Goal: Check status: Check status

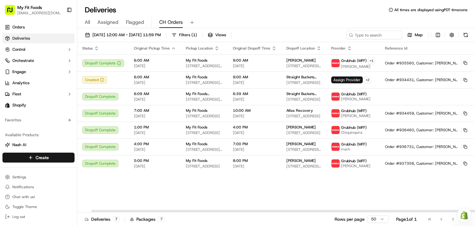
scroll to position [0, 14]
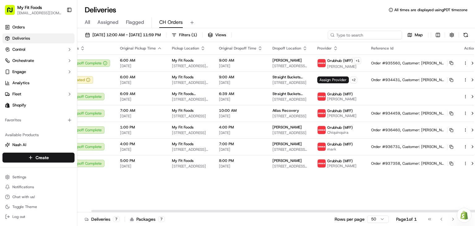
click at [382, 38] on input at bounding box center [365, 35] width 74 height 9
paste input "940548"
type input "940548"
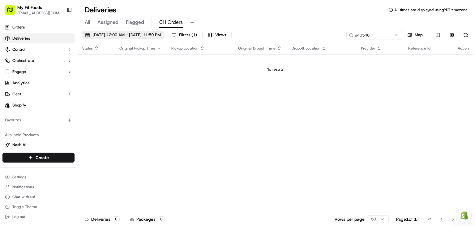
click at [161, 33] on span "09/17/2025 12:00 AM - 09/17/2025 11:59 PM" at bounding box center [126, 35] width 68 height 6
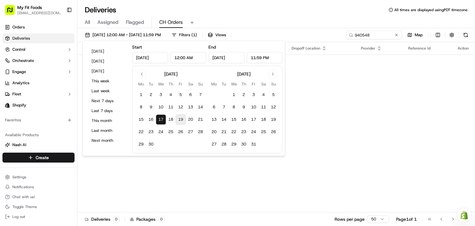
click at [180, 120] on button "19" at bounding box center [181, 119] width 10 height 10
type input "Sep 19, 2025"
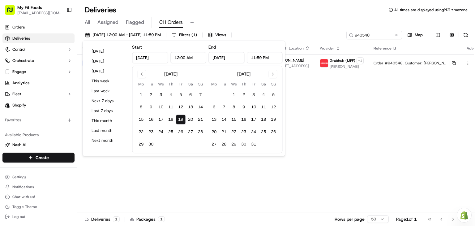
click at [276, 14] on div "Deliveries All times are displayed using PDT timezone" at bounding box center [276, 10] width 398 height 10
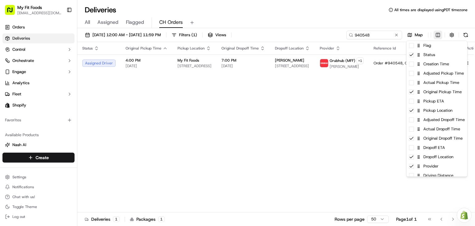
click at [438, 34] on html "My Fit Foods cedarhills@myfitfoods.com Toggle Sidebar Orders Deliveries Control…" at bounding box center [237, 113] width 475 height 226
click at [432, 85] on div "Actual Pickup Time" at bounding box center [437, 82] width 61 height 9
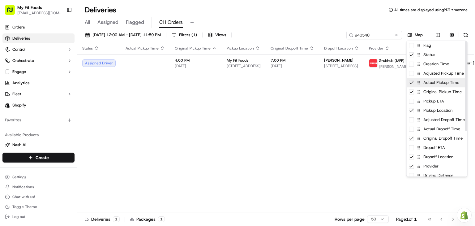
click at [432, 85] on div "Actual Pickup Time" at bounding box center [437, 82] width 61 height 9
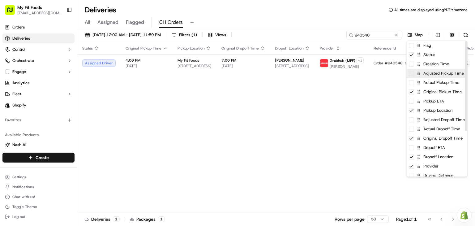
click at [433, 77] on div "Adjusted Pickup Time" at bounding box center [437, 73] width 61 height 9
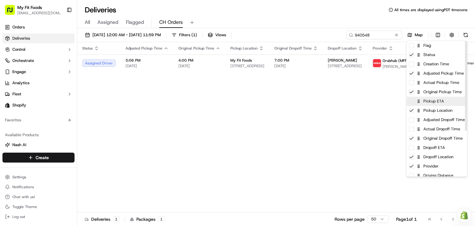
click at [432, 104] on div "Pickup ETA" at bounding box center [437, 100] width 61 height 9
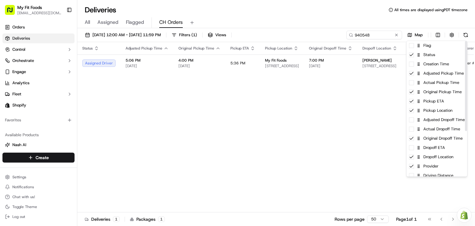
click at [391, 108] on html "My Fit Foods cedarhills@myfitfoods.com Toggle Sidebar Orders Deliveries Control…" at bounding box center [237, 113] width 475 height 226
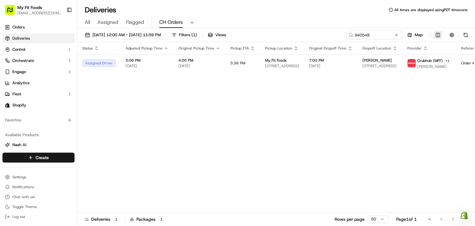
click at [441, 35] on html "My Fit Foods cedarhills@myfitfoods.com Toggle Sidebar Orders Deliveries Control…" at bounding box center [237, 113] width 475 height 226
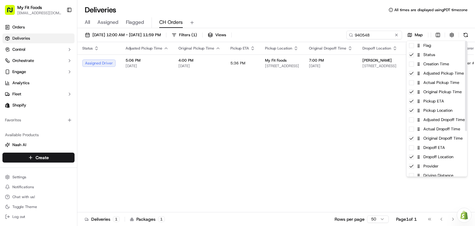
click at [351, 98] on html "My Fit Foods cedarhills@myfitfoods.com Toggle Sidebar Orders Deliveries Control…" at bounding box center [237, 113] width 475 height 226
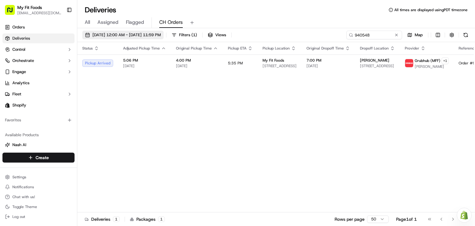
click at [159, 35] on span "09/19/2025 12:00 AM - 09/19/2025 11:59 PM" at bounding box center [126, 35] width 68 height 6
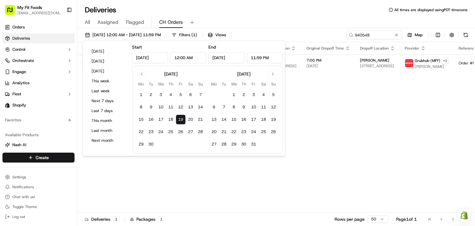
click at [182, 118] on button "19" at bounding box center [181, 119] width 10 height 10
click at [345, 95] on div "Status Adjusted Pickup Time Original Pickup Time Pickup ETA Pickup Location Ori…" at bounding box center [322, 127] width 491 height 170
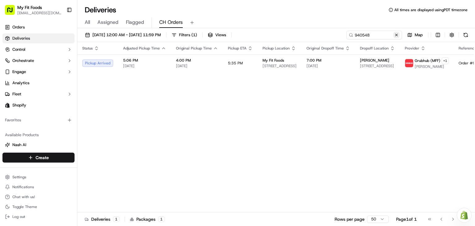
click at [396, 36] on button at bounding box center [396, 35] width 6 height 6
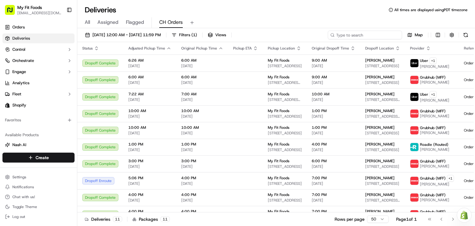
click at [385, 34] on input at bounding box center [365, 35] width 74 height 9
paste input "940496"
type input "940496"
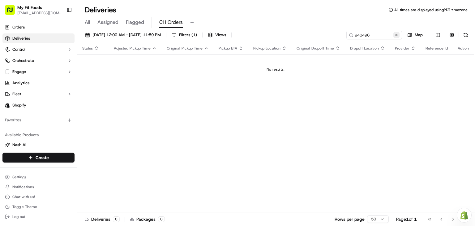
click at [396, 35] on button at bounding box center [396, 35] width 6 height 6
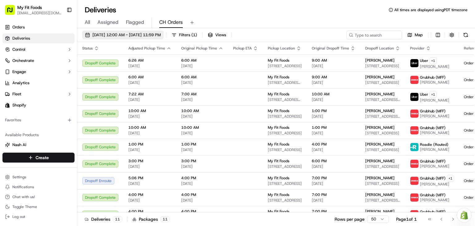
click at [161, 34] on span "09/19/2025 12:00 AM - 09/19/2025 11:59 PM" at bounding box center [126, 35] width 68 height 6
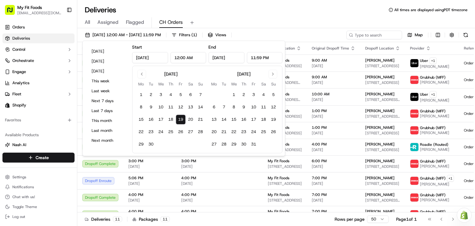
click at [181, 120] on button "19" at bounding box center [181, 119] width 10 height 10
click at [261, 23] on div "All Assigned Flagged CH Orders" at bounding box center [276, 22] width 398 height 11
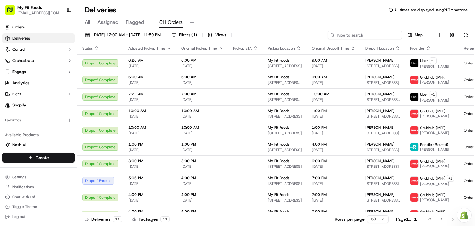
click at [368, 34] on input at bounding box center [365, 35] width 74 height 9
paste input "940496"
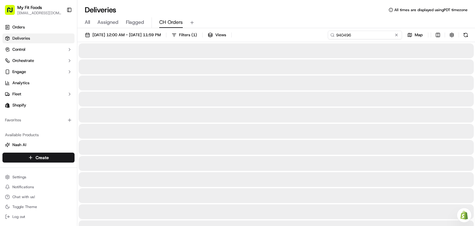
type input "940496"
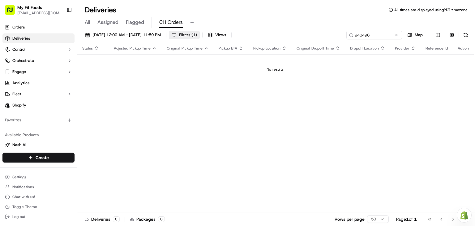
click at [197, 37] on span "Filters ( 1 )" at bounding box center [188, 35] width 18 height 6
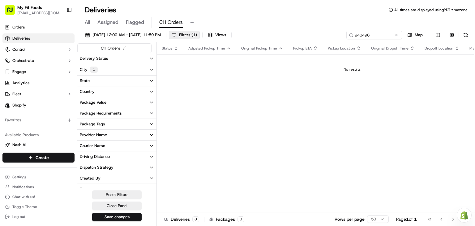
click at [138, 66] on button "City 1" at bounding box center [116, 69] width 79 height 11
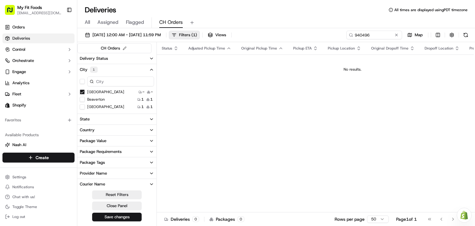
click at [87, 100] on label "Beaverton" at bounding box center [96, 99] width 18 height 5
click at [85, 100] on button "Beaverton" at bounding box center [82, 99] width 5 height 5
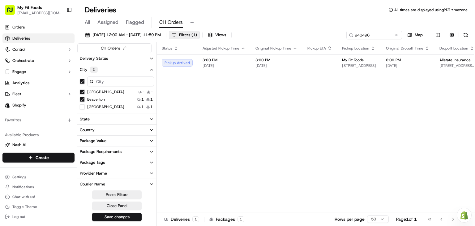
click at [152, 67] on icon "button" at bounding box center [151, 69] width 5 height 5
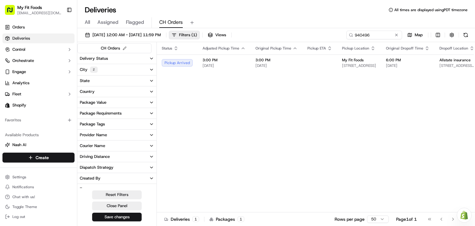
click at [152, 67] on icon "button" at bounding box center [151, 69] width 5 height 5
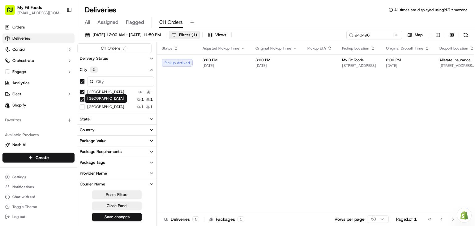
click at [102, 106] on label "Vancouver" at bounding box center [105, 106] width 37 height 5
click at [85, 106] on button "Vancouver" at bounding box center [82, 106] width 5 height 5
click at [152, 68] on icon "button" at bounding box center [151, 69] width 5 height 5
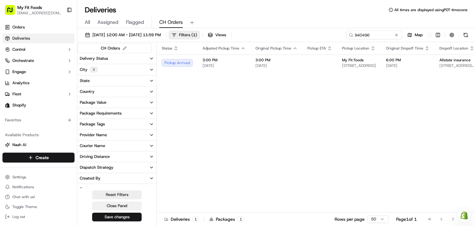
click at [126, 206] on button "Close Panel" at bounding box center [116, 205] width 49 height 9
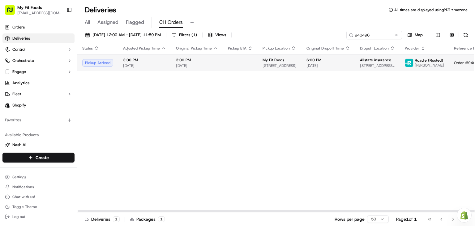
click at [229, 66] on td at bounding box center [240, 62] width 35 height 17
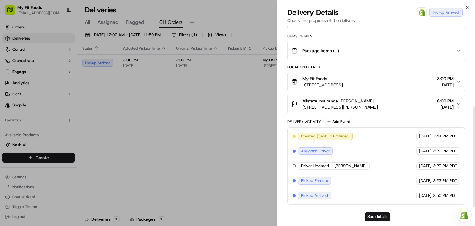
scroll to position [145, 0]
click at [383, 213] on button "See details" at bounding box center [378, 216] width 26 height 9
click at [378, 102] on div "Allstate insurance [PERSON_NAME]" at bounding box center [339, 101] width 75 height 6
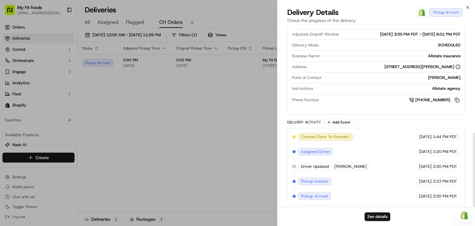
scroll to position [258, 0]
click at [380, 215] on button "See details" at bounding box center [378, 216] width 26 height 9
click at [375, 218] on button "See details" at bounding box center [378, 216] width 26 height 9
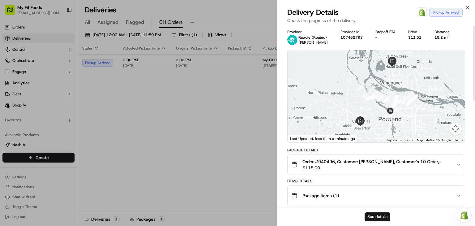
scroll to position [0, 0]
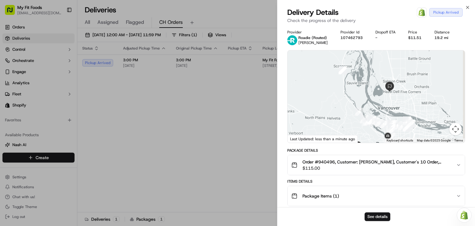
drag, startPoint x: 432, startPoint y: 73, endPoint x: 427, endPoint y: 119, distance: 46.0
click at [427, 119] on div at bounding box center [376, 96] width 177 height 92
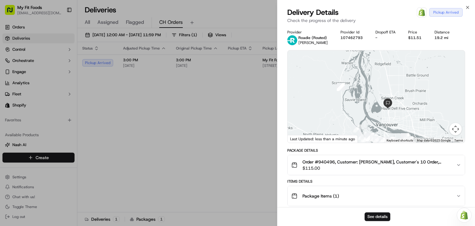
click at [450, 167] on span "$115.00" at bounding box center [376, 168] width 149 height 6
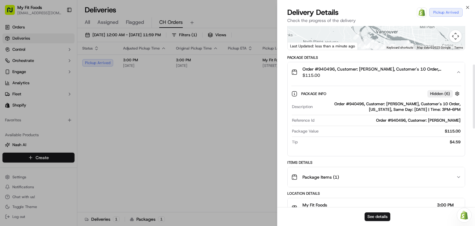
scroll to position [111, 0]
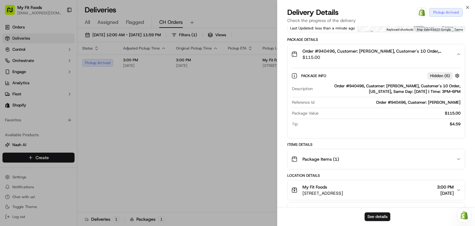
click at [377, 220] on div "See details" at bounding box center [376, 216] width 198 height 19
click at [377, 217] on button "See details" at bounding box center [378, 216] width 26 height 9
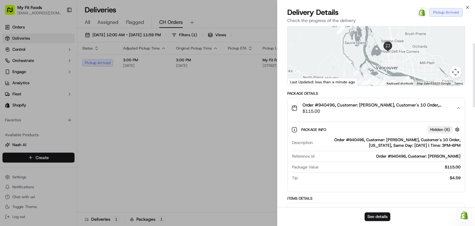
scroll to position [0, 0]
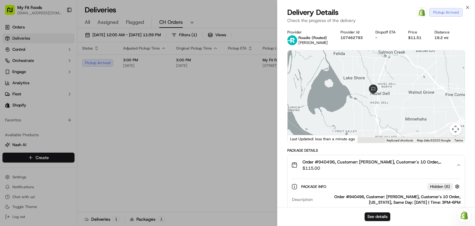
drag, startPoint x: 392, startPoint y: 110, endPoint x: 380, endPoint y: 22, distance: 88.3
click at [380, 22] on div "Delivery Details Open Order in Shopify Pickup Arrived Check the progress of the…" at bounding box center [376, 116] width 198 height 218
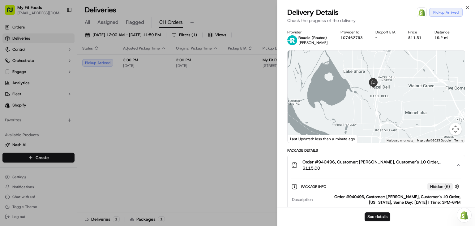
drag, startPoint x: 380, startPoint y: 76, endPoint x: 380, endPoint y: 67, distance: 9.0
click at [380, 67] on div at bounding box center [376, 96] width 177 height 92
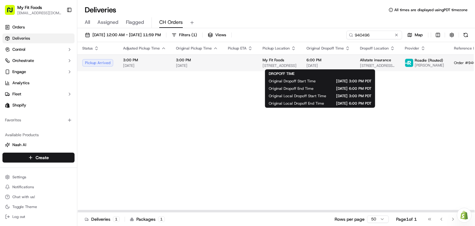
click at [336, 62] on div "6:00 PM 09/19/2025" at bounding box center [328, 63] width 44 height 11
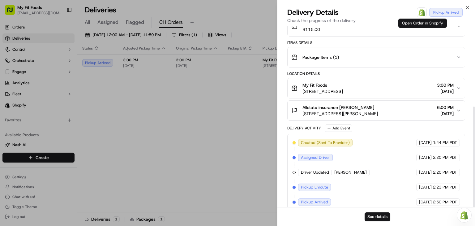
scroll to position [145, 0]
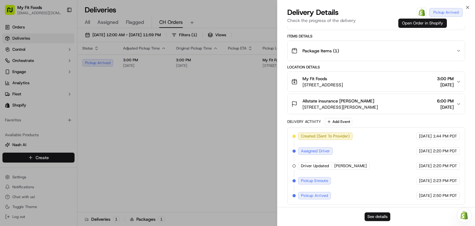
click at [379, 213] on button "See details" at bounding box center [378, 216] width 26 height 9
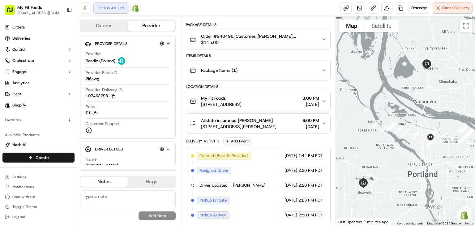
drag, startPoint x: 441, startPoint y: 66, endPoint x: 429, endPoint y: 75, distance: 14.8
click at [429, 75] on div at bounding box center [405, 120] width 139 height 209
click at [85, 9] on button at bounding box center [85, 7] width 11 height 11
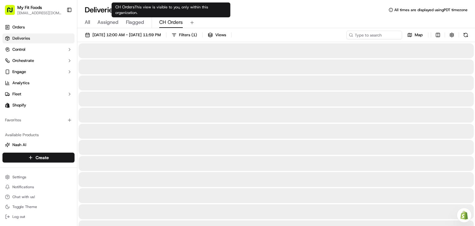
click at [171, 24] on span "CH Orders" at bounding box center [171, 22] width 24 height 7
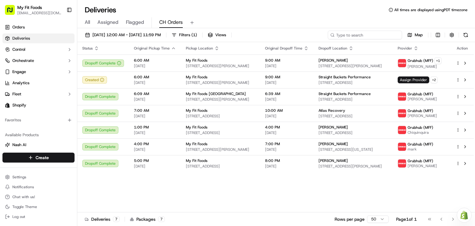
click at [372, 35] on input at bounding box center [365, 35] width 74 height 9
paste input "940496"
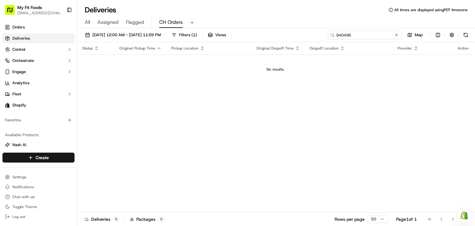
type input "940496"
click at [308, 92] on div "Status Original Pickup Time Pickup Location Original Dropoff Time Dropoff Locat…" at bounding box center [275, 127] width 396 height 170
click at [161, 34] on span "09/17/2025 12:00 AM - 09/17/2025 11:59 PM" at bounding box center [126, 35] width 68 height 6
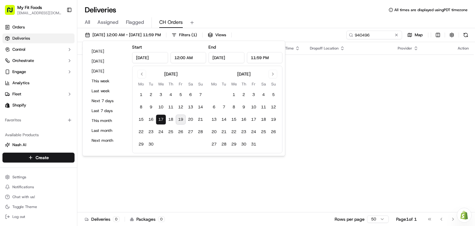
click at [177, 118] on button "19" at bounding box center [181, 119] width 10 height 10
type input "Sep 19, 2025"
click at [306, 79] on td "No results." at bounding box center [275, 69] width 396 height 30
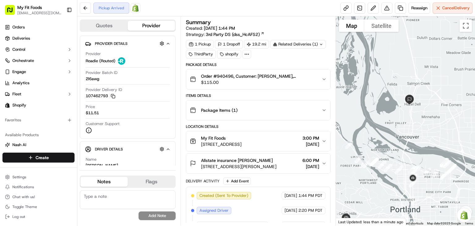
drag, startPoint x: 454, startPoint y: 67, endPoint x: 420, endPoint y: 123, distance: 65.2
click at [420, 123] on div at bounding box center [405, 120] width 139 height 209
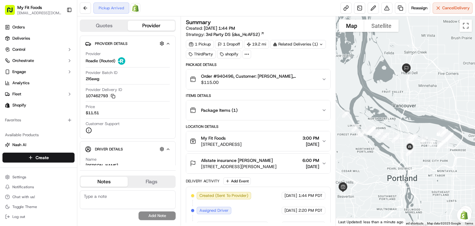
drag, startPoint x: 420, startPoint y: 201, endPoint x: 428, endPoint y: 154, distance: 47.3
click at [428, 154] on div at bounding box center [405, 120] width 139 height 209
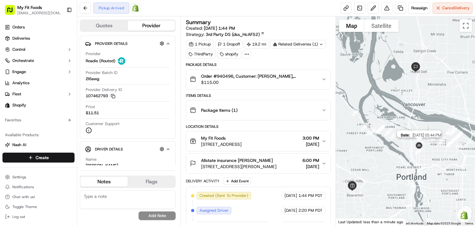
click at [418, 145] on img at bounding box center [419, 145] width 15 height 15
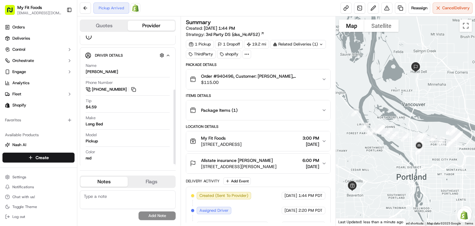
scroll to position [95, 0]
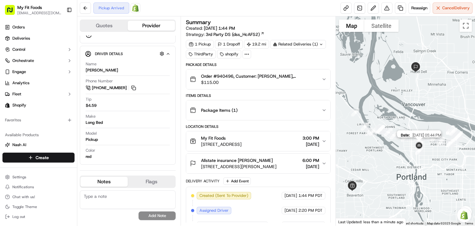
click at [419, 147] on img at bounding box center [419, 145] width 15 height 15
click at [86, 9] on button at bounding box center [85, 7] width 11 height 11
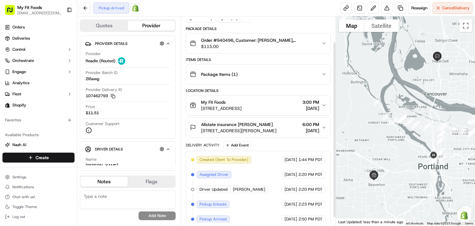
scroll to position [40, 0]
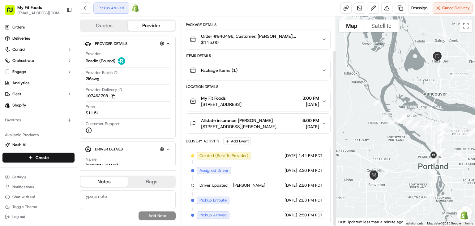
click at [318, 120] on span "6:00 PM" at bounding box center [310, 120] width 17 height 6
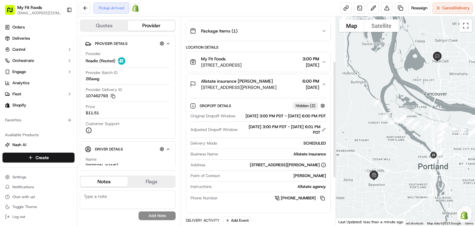
scroll to position [78, 0]
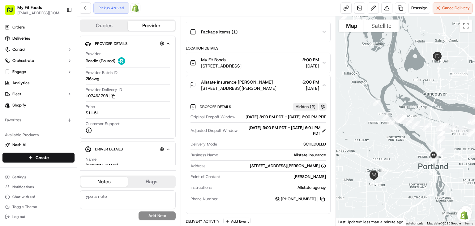
click at [322, 105] on button "button" at bounding box center [323, 107] width 8 height 8
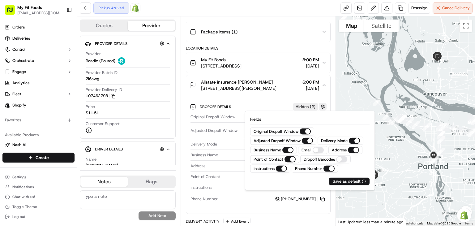
click at [323, 105] on button "button" at bounding box center [323, 107] width 8 height 8
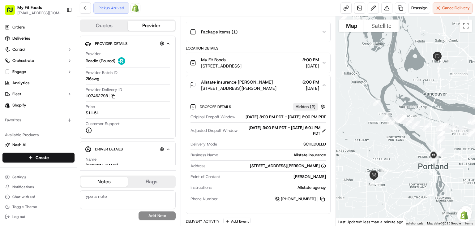
click at [320, 83] on div "Allstate insurance [PERSON_NAME] [STREET_ADDRESS][PERSON_NAME] 6:00 PM [DATE]" at bounding box center [256, 85] width 132 height 12
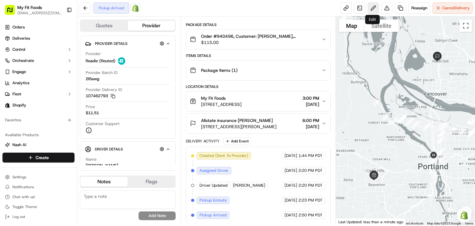
click at [373, 10] on button at bounding box center [373, 7] width 11 height 11
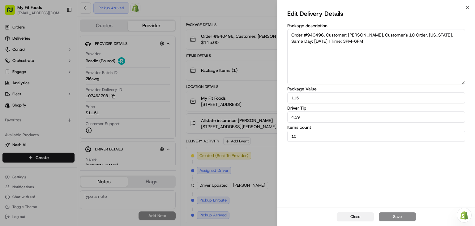
click at [354, 215] on button "Close" at bounding box center [355, 216] width 37 height 9
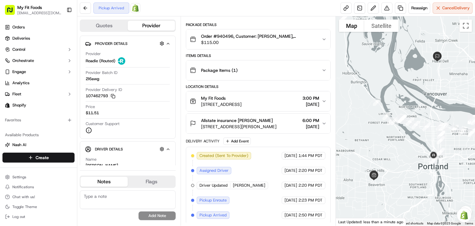
click at [310, 73] on div "Package Items ( 1 )" at bounding box center [256, 70] width 132 height 12
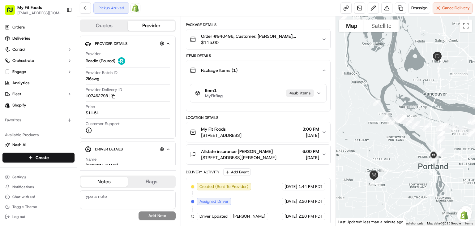
click at [313, 69] on div "Package Items ( 1 )" at bounding box center [256, 70] width 132 height 12
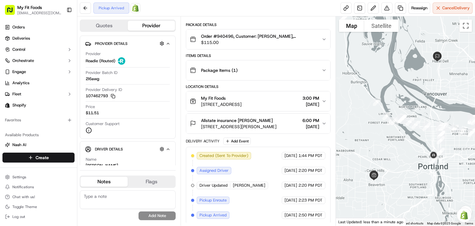
click at [292, 44] on span "$115.00" at bounding box center [259, 42] width 116 height 6
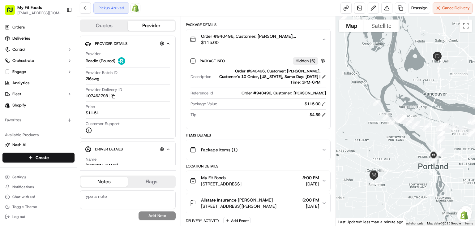
click at [288, 42] on span "$115.00" at bounding box center [259, 42] width 116 height 6
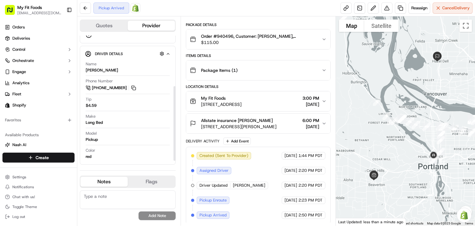
scroll to position [0, 0]
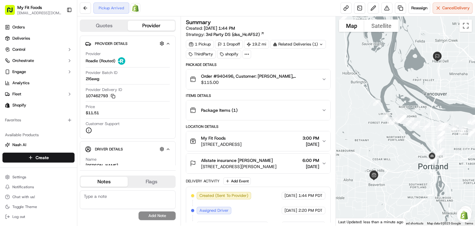
click at [276, 164] on span "[STREET_ADDRESS][PERSON_NAME]" at bounding box center [238, 166] width 75 height 6
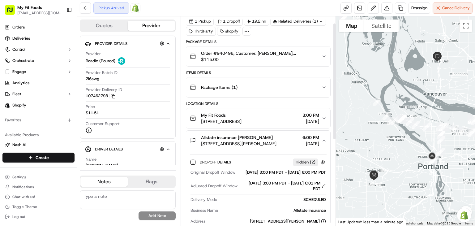
scroll to position [7, 0]
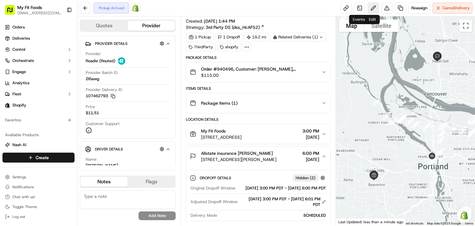
click at [372, 8] on button at bounding box center [373, 7] width 11 height 11
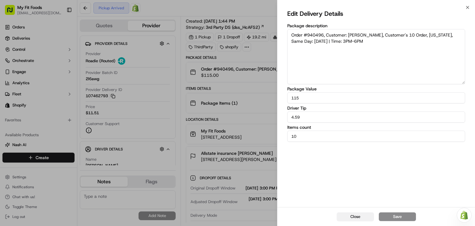
click at [358, 218] on button "Close" at bounding box center [355, 216] width 37 height 9
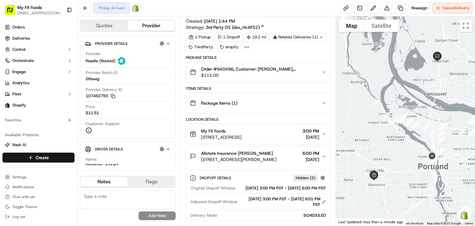
click at [245, 47] on circle at bounding box center [245, 47] width 1 height 1
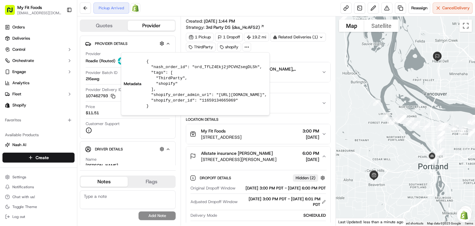
click at [267, 48] on div "1 Pickup 1 Dropoff 19.2 mi Related Deliveries (1) ThirdParty shopify" at bounding box center [258, 42] width 145 height 19
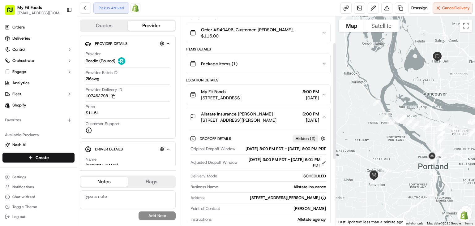
scroll to position [47, 0]
click at [279, 41] on button "Order #940496, Customer: [PERSON_NAME], Customer's 10 Order, [US_STATE], Same D…" at bounding box center [258, 33] width 144 height 20
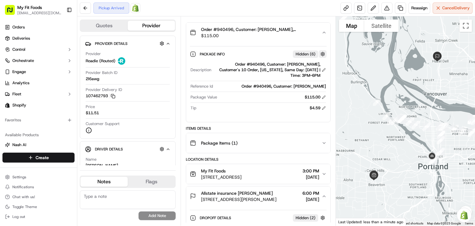
click at [322, 55] on button "button" at bounding box center [323, 54] width 8 height 8
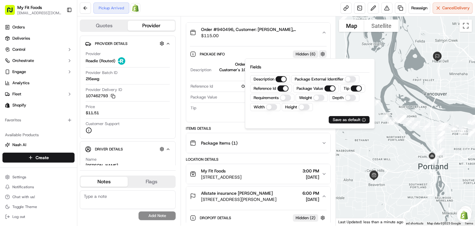
click at [322, 55] on button "button" at bounding box center [323, 54] width 8 height 8
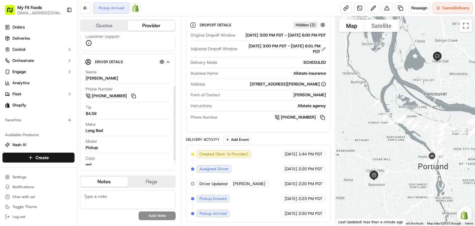
scroll to position [0, 0]
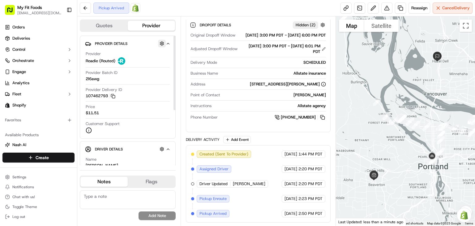
click at [164, 42] on button "button" at bounding box center [162, 44] width 8 height 8
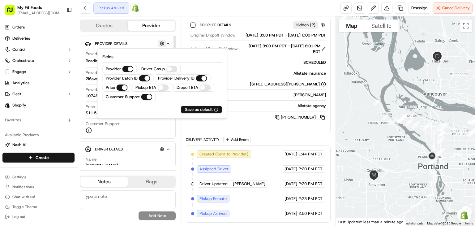
click at [164, 42] on button "button" at bounding box center [162, 44] width 8 height 8
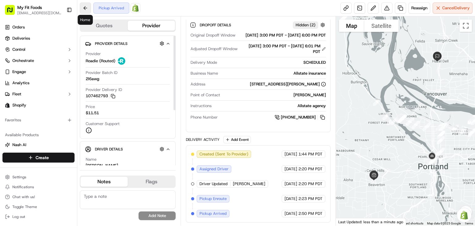
click at [88, 11] on button at bounding box center [85, 7] width 11 height 11
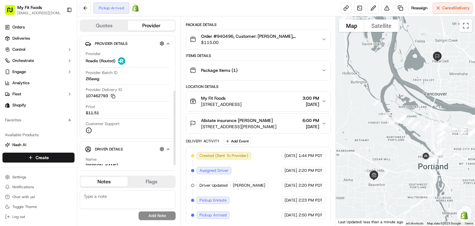
scroll to position [95, 0]
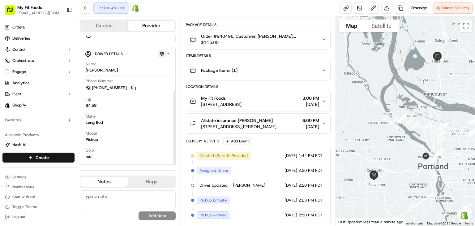
click at [163, 54] on button "button" at bounding box center [162, 54] width 8 height 8
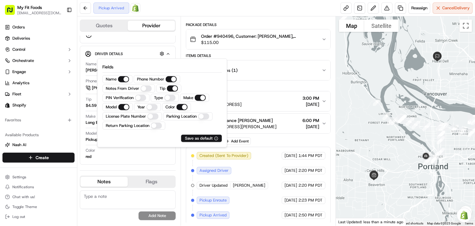
click at [146, 89] on Driver "Notes From Driver" at bounding box center [145, 88] width 11 height 6
click at [162, 53] on button "button" at bounding box center [162, 54] width 8 height 8
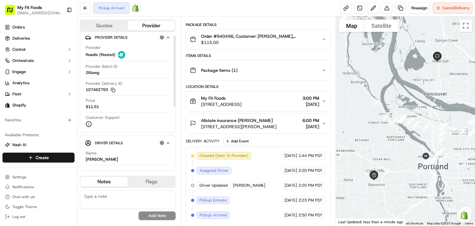
scroll to position [0, 0]
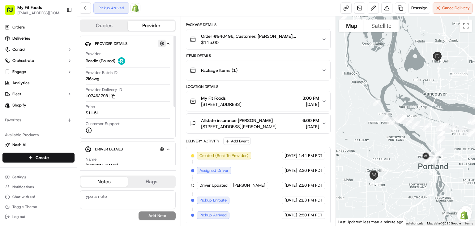
click at [161, 43] on button "button" at bounding box center [162, 44] width 8 height 8
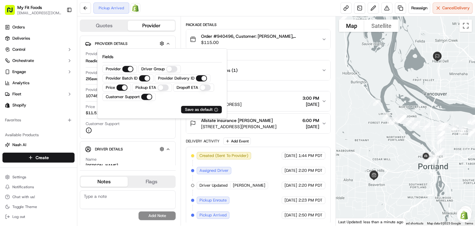
click at [200, 89] on ETA "Dropoff ETA" at bounding box center [204, 87] width 11 height 6
click at [202, 89] on ETA "Dropoff ETA" at bounding box center [204, 87] width 11 height 6
click at [203, 88] on ETA "Dropoff ETA" at bounding box center [204, 87] width 11 height 6
click at [156, 38] on div "Provider Details Hidden ( 2 ) Provider Roadie (Routed) Provider Batch ID 2l6awg…" at bounding box center [128, 93] width 96 height 114
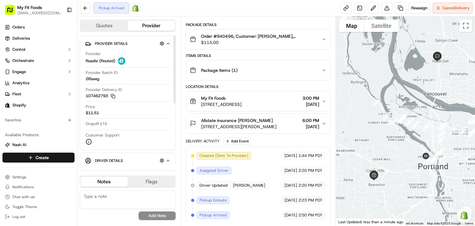
click at [169, 42] on icon "button" at bounding box center [168, 43] width 5 height 5
click at [168, 43] on icon "button" at bounding box center [168, 43] width 2 height 1
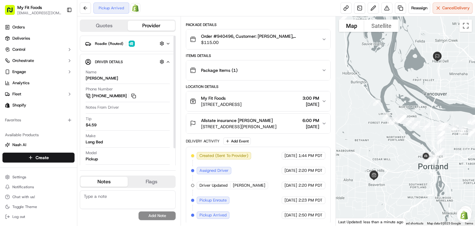
click at [168, 59] on icon "button" at bounding box center [168, 61] width 5 height 5
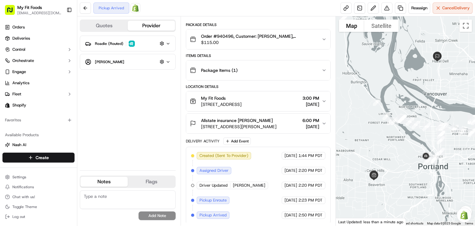
click at [106, 24] on button "Quotes" at bounding box center [103, 26] width 47 height 10
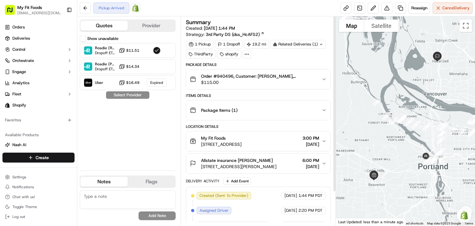
click at [281, 105] on div "Package Items ( 1 )" at bounding box center [256, 110] width 132 height 12
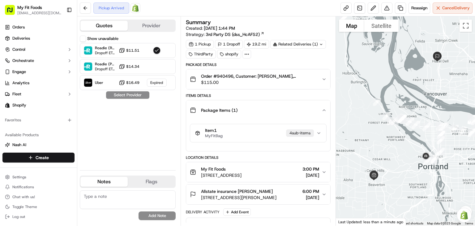
click at [320, 136] on button "Item 1 MyFitBag 4 sub-item s" at bounding box center [258, 133] width 136 height 18
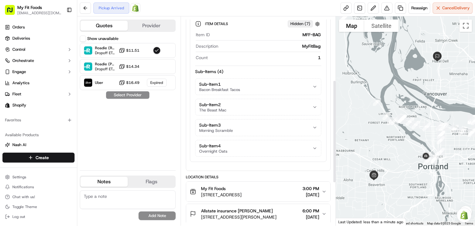
scroll to position [129, 0]
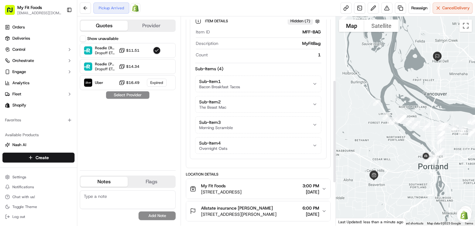
click at [314, 104] on icon "button" at bounding box center [314, 104] width 5 height 5
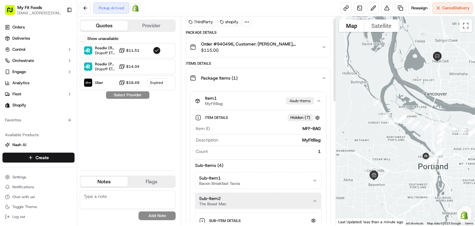
scroll to position [0, 0]
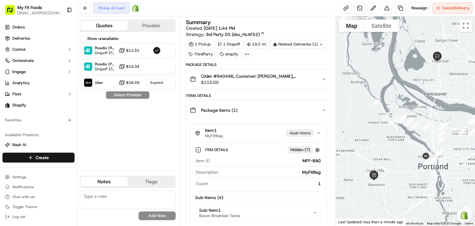
click at [311, 112] on div "Package Items ( 1 )" at bounding box center [256, 110] width 132 height 12
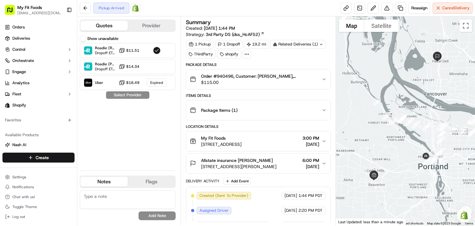
click at [323, 78] on icon "button" at bounding box center [324, 79] width 5 height 5
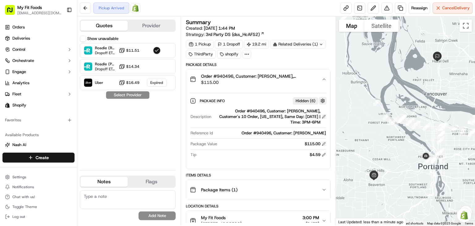
click at [323, 103] on button "button" at bounding box center [323, 101] width 8 height 8
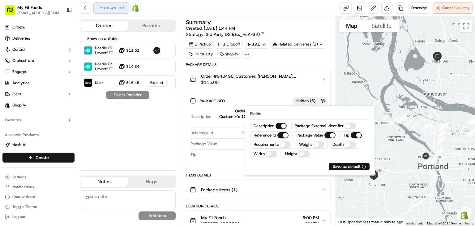
click at [323, 98] on button "button" at bounding box center [323, 101] width 8 height 8
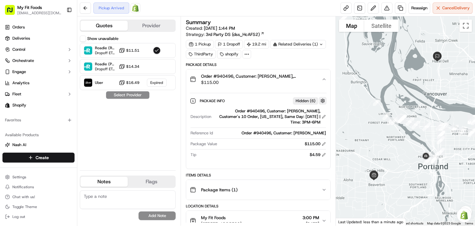
click at [323, 98] on button "button" at bounding box center [323, 101] width 8 height 8
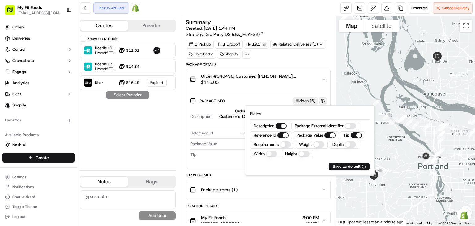
click at [323, 98] on button "button" at bounding box center [323, 101] width 8 height 8
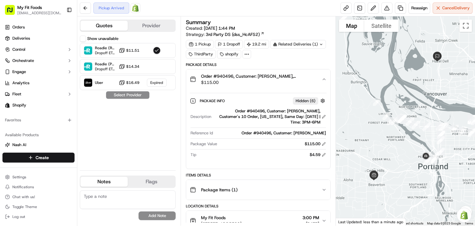
click at [323, 79] on icon "button" at bounding box center [324, 79] width 5 height 5
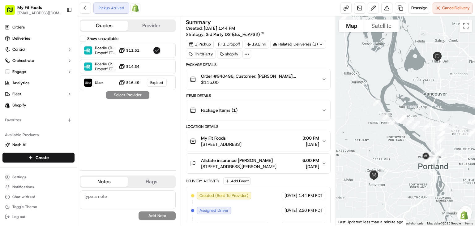
click at [247, 54] on icon at bounding box center [247, 54] width 6 height 6
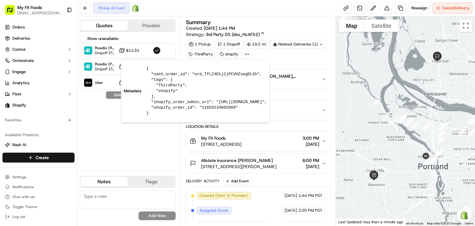
click at [249, 54] on icon at bounding box center [247, 54] width 6 height 6
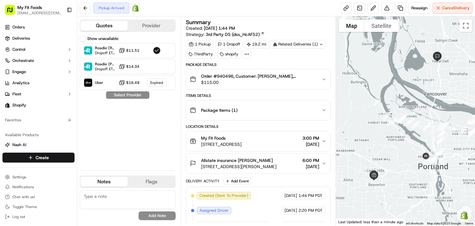
click at [309, 47] on div "Related Deliveries (1)" at bounding box center [298, 44] width 56 height 9
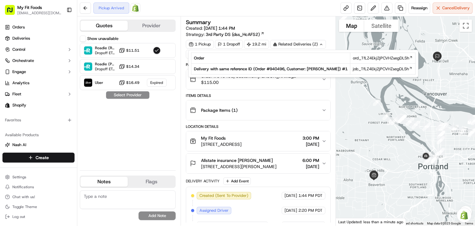
click at [315, 31] on div "Summary Created: 09/19/2025 1:44 PM Strategy: 3rd Party DS (dss_HcAFS2)" at bounding box center [258, 28] width 145 height 18
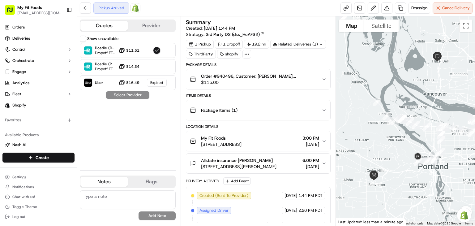
scroll to position [40, 0]
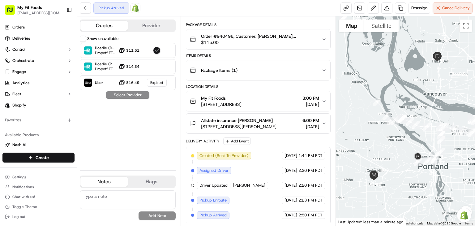
click at [248, 37] on span "Order #940496, Customer: [PERSON_NAME], Customer's 10 Order, [US_STATE], Same D…" at bounding box center [259, 36] width 116 height 6
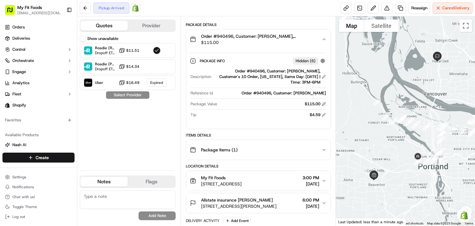
click at [324, 105] on button at bounding box center [324, 104] width 4 height 4
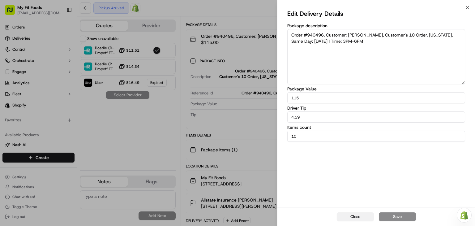
click at [360, 219] on button "Close" at bounding box center [355, 216] width 37 height 9
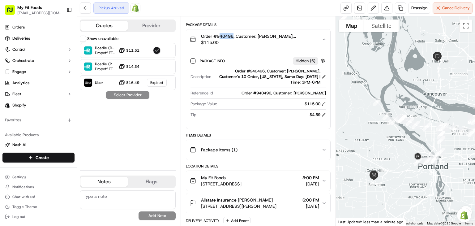
drag, startPoint x: 234, startPoint y: 37, endPoint x: 219, endPoint y: 35, distance: 14.9
click at [219, 35] on span "Order #940496, Customer: [PERSON_NAME], Customer's 10 Order, [US_STATE], Same D…" at bounding box center [259, 36] width 116 height 6
click at [217, 35] on span "Order #940496, Customer: [PERSON_NAME], Customer's 10 Order, [US_STATE], Same D…" at bounding box center [259, 36] width 116 height 6
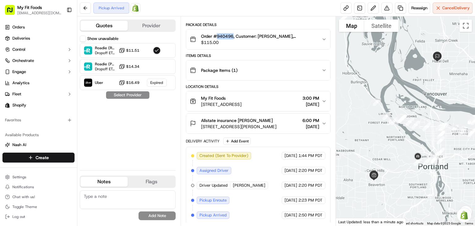
drag, startPoint x: 217, startPoint y: 35, endPoint x: 229, endPoint y: 33, distance: 11.5
click at [229, 33] on span "Order #940496, Customer: [PERSON_NAME], Customer's 10 Order, [US_STATE], Same D…" at bounding box center [259, 36] width 116 height 6
copy span "940496"
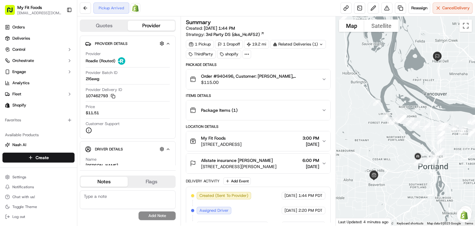
click at [322, 161] on icon "button" at bounding box center [324, 163] width 5 height 5
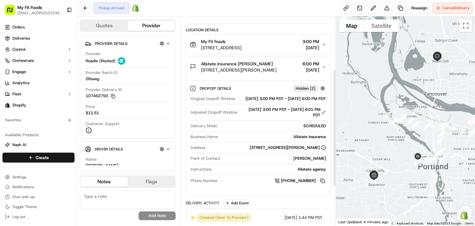
scroll to position [98, 0]
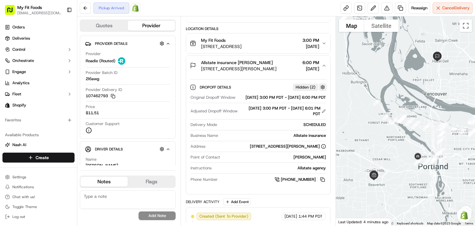
click at [322, 84] on button "button" at bounding box center [323, 87] width 8 height 8
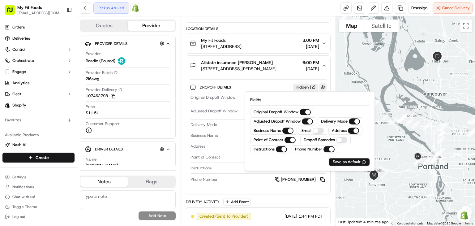
click at [322, 84] on button "button" at bounding box center [323, 87] width 8 height 8
